Goal: Task Accomplishment & Management: Manage account settings

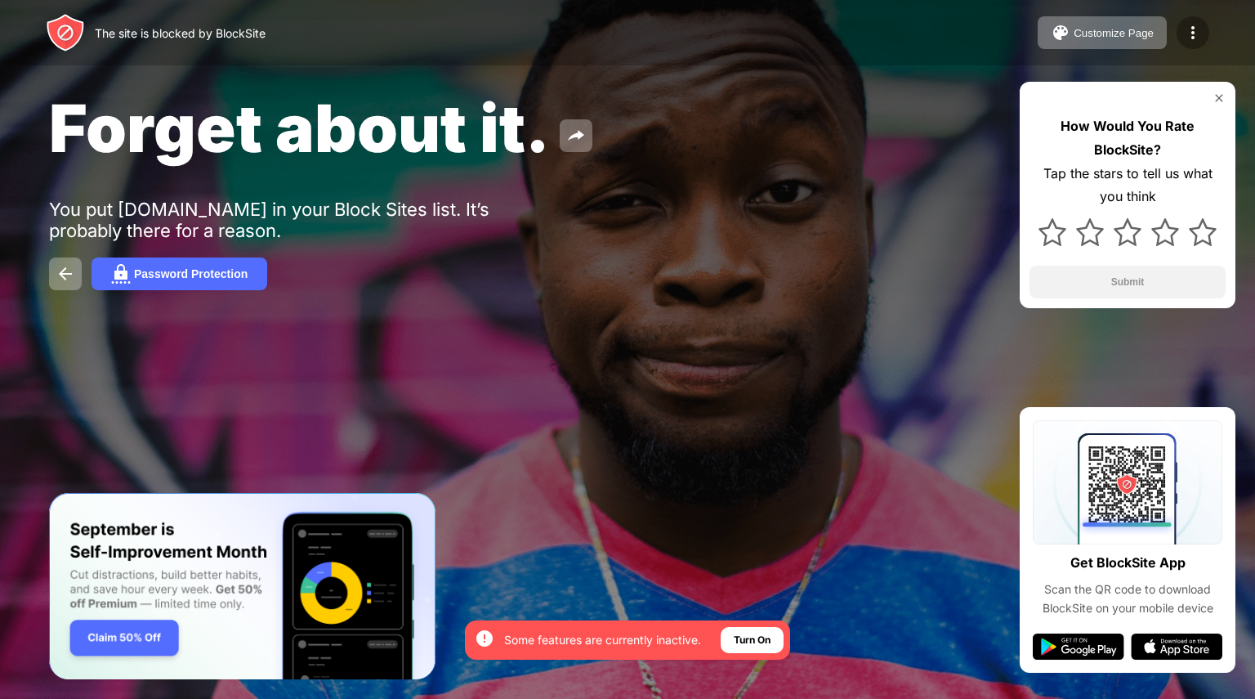
click at [1194, 38] on img at bounding box center [1193, 33] width 20 height 20
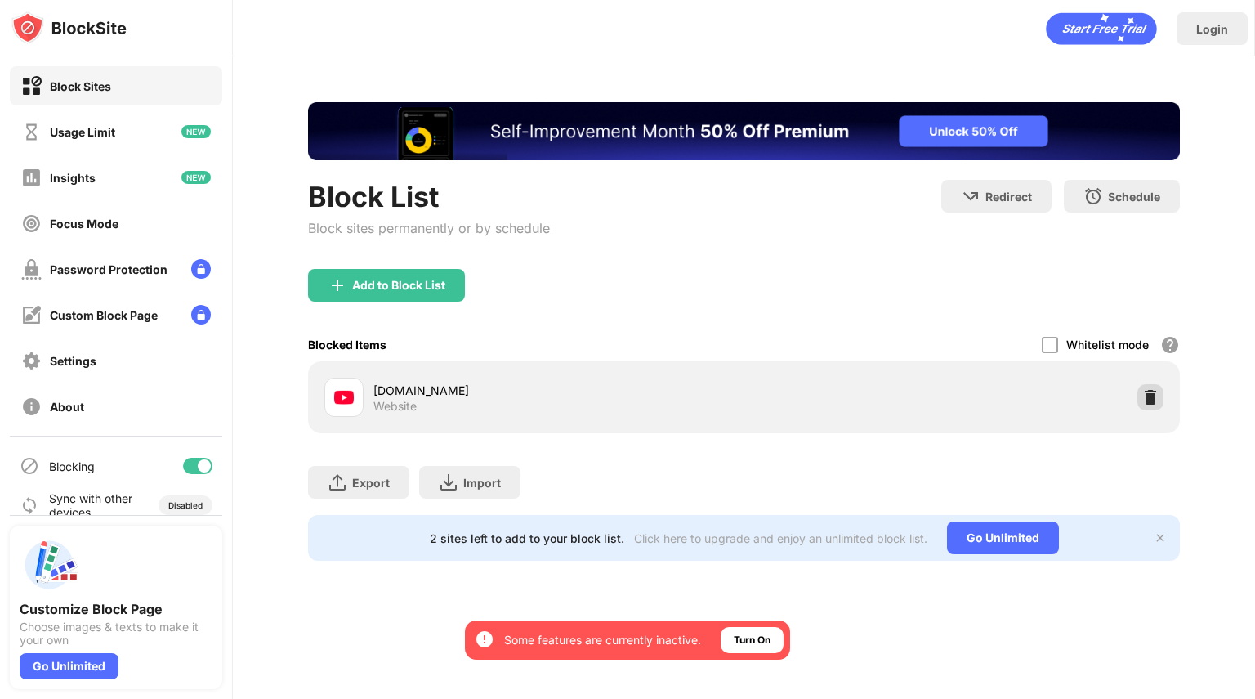
click at [1155, 405] on img at bounding box center [1150, 397] width 16 height 16
